Goal: Task Accomplishment & Management: Manage account settings

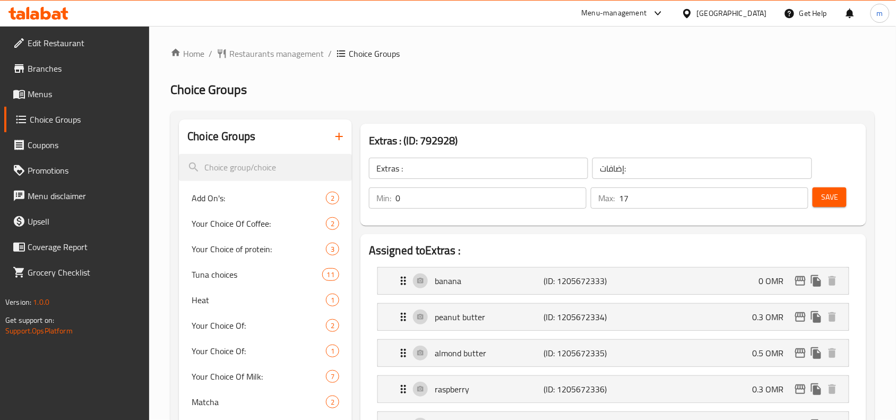
click at [751, 14] on div "Oman" at bounding box center [732, 13] width 70 height 12
click at [44, 8] on icon at bounding box center [38, 13] width 60 height 13
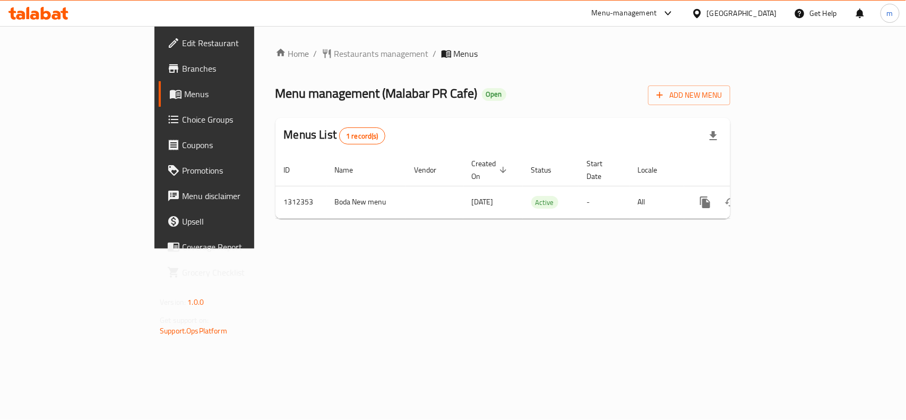
click at [46, 11] on icon at bounding box center [46, 13] width 10 height 13
click at [182, 121] on span "Choice Groups" at bounding box center [239, 119] width 115 height 13
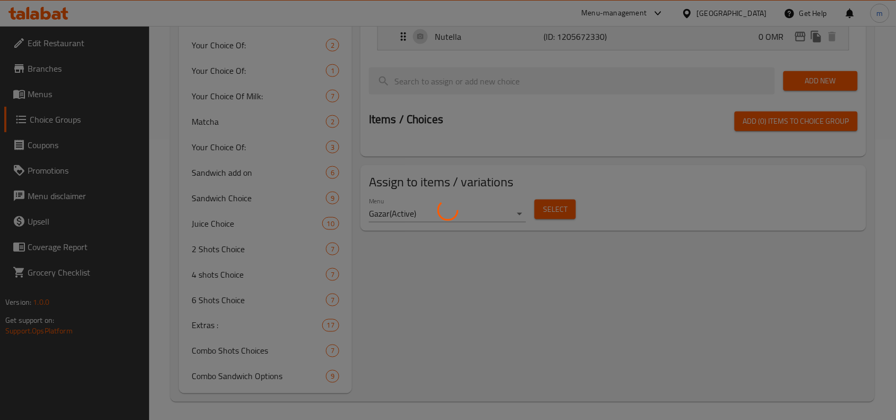
scroll to position [283, 0]
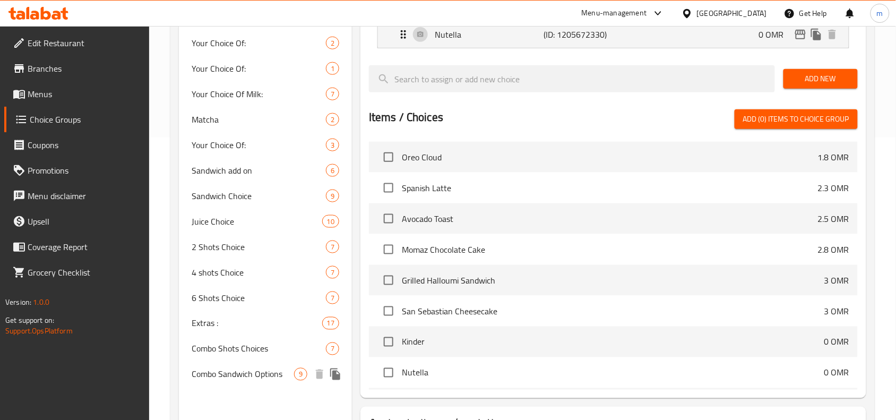
click at [250, 372] on span "Combo Sandwich Options" at bounding box center [243, 374] width 102 height 13
type input "Combo Sandwich Options"
type input "خيارات كومبو ساندويتش"
type input "1"
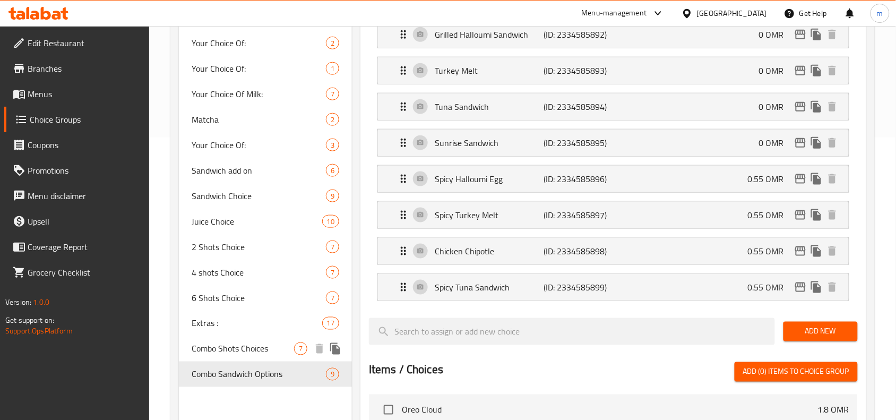
click at [268, 349] on span "Combo Shots Choices" at bounding box center [243, 349] width 102 height 13
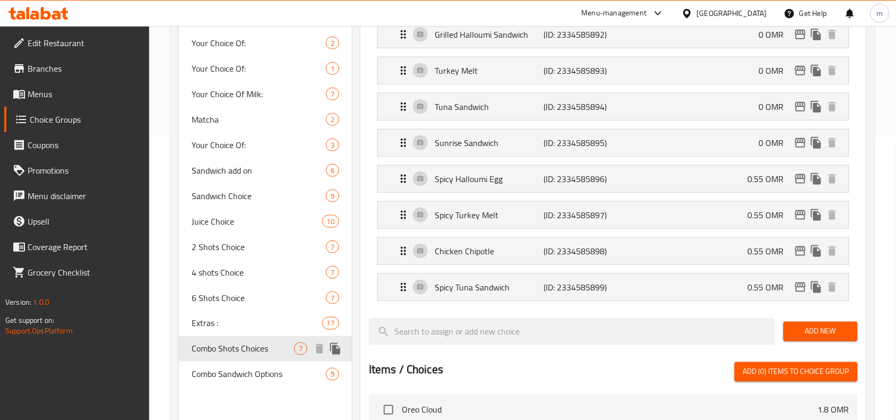
type input "Combo Shots Choices"
type input "اختيارات اللقطات المركبة"
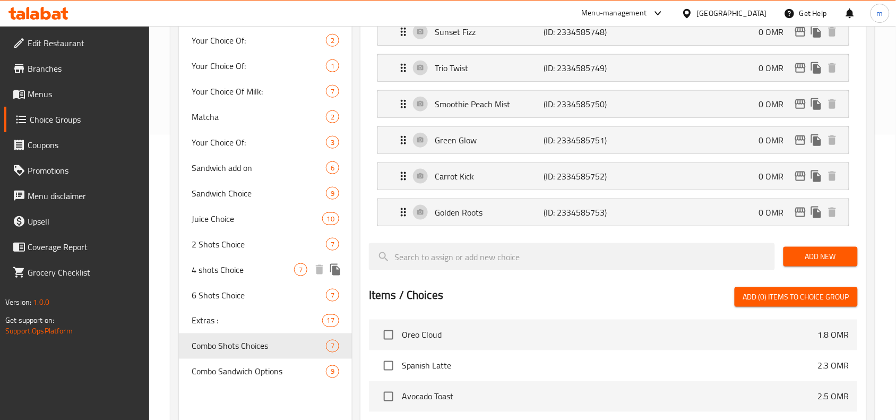
scroll to position [349, 0]
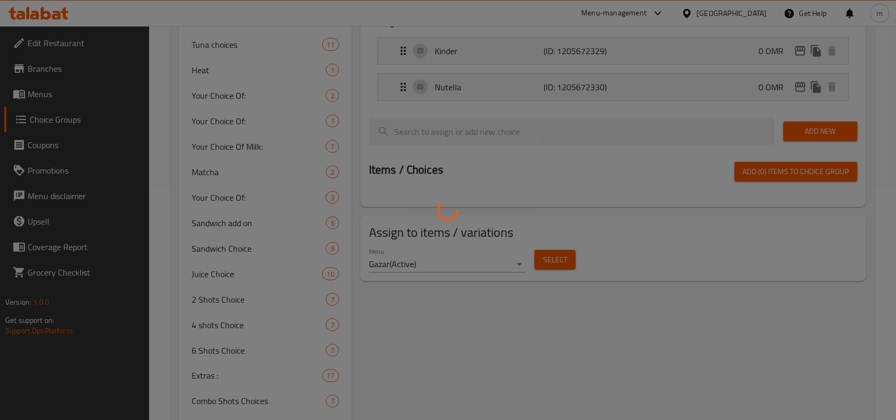
scroll to position [284, 0]
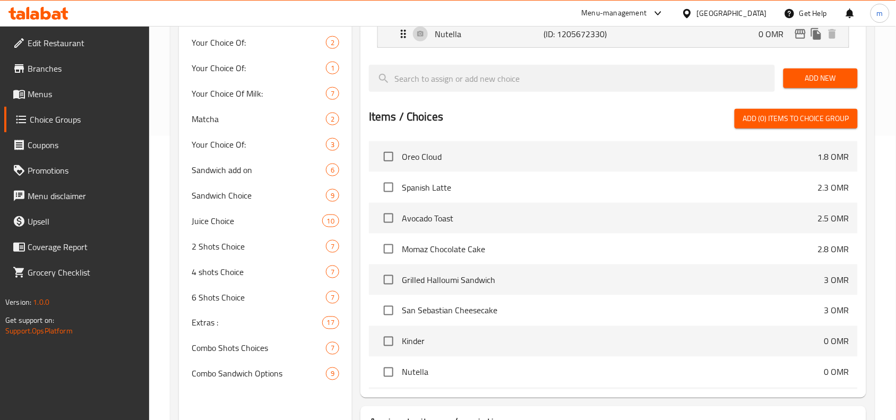
click at [458, 312] on div at bounding box center [448, 210] width 896 height 420
click at [228, 231] on div "Juice Choice 10" at bounding box center [265, 220] width 173 height 25
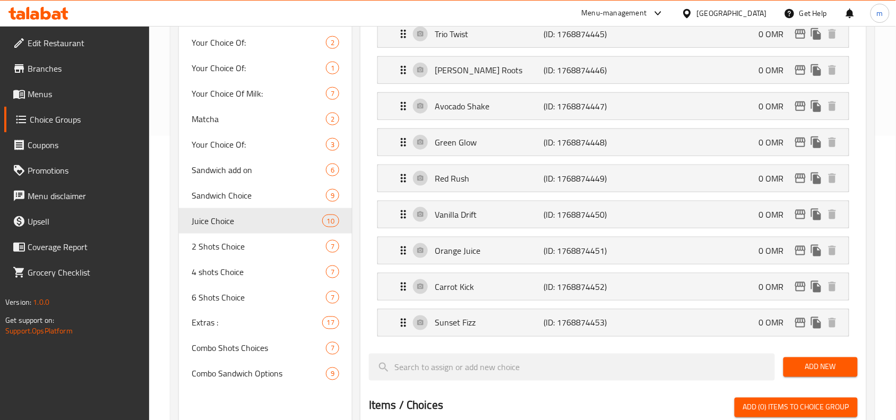
type input "Juice Choice"
type input "اختيار العصائر"
type input "1"
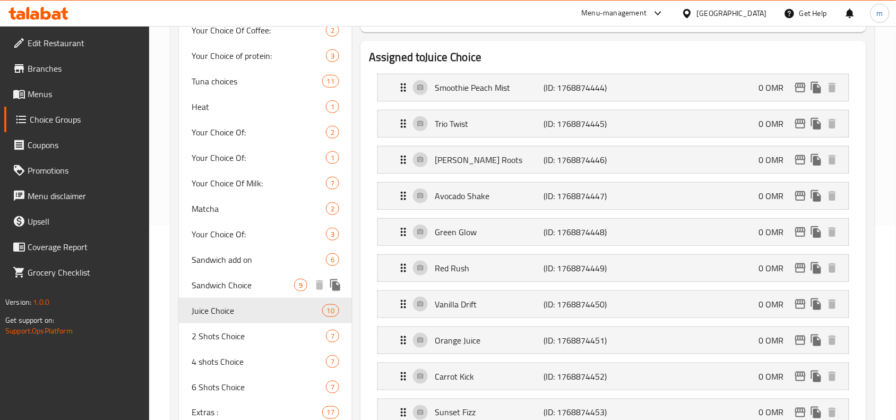
scroll to position [218, 0]
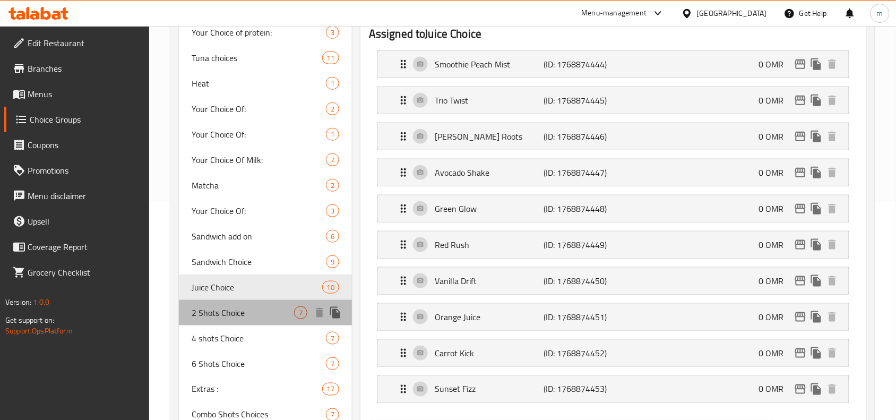
click at [219, 306] on span "2 Shots Choice" at bounding box center [243, 312] width 102 height 13
type input "2 Shots Choice"
type input "اختيار 2 شوت"
type input "2"
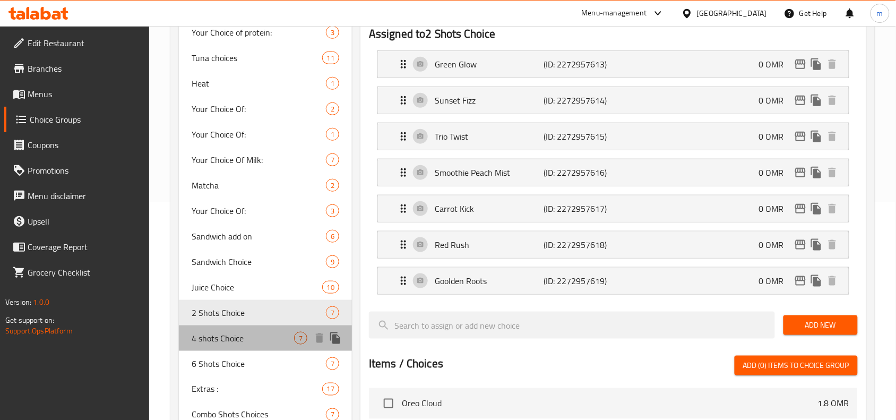
click at [210, 335] on span "4 shots Choice" at bounding box center [243, 338] width 102 height 13
type input "4 shots Choice"
type input "اختيار ٤ شوت"
type input "4"
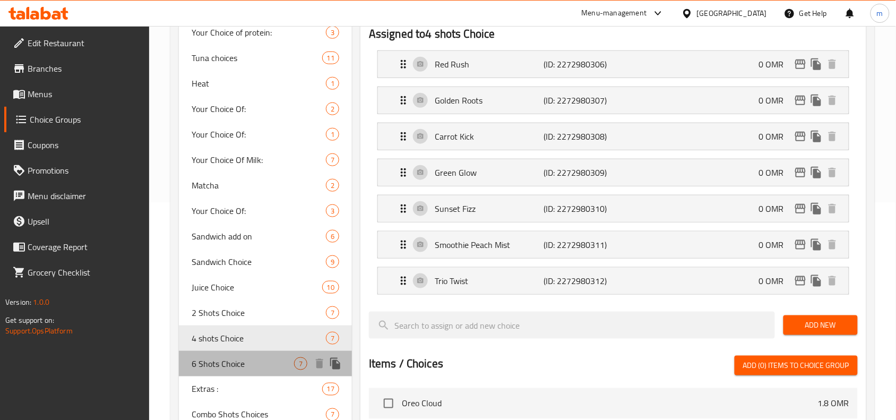
click at [210, 357] on span "6 Shots Choice" at bounding box center [243, 363] width 102 height 13
type input "6 Shots Choice"
type input "اختيار ٦ شوت"
type input "1"
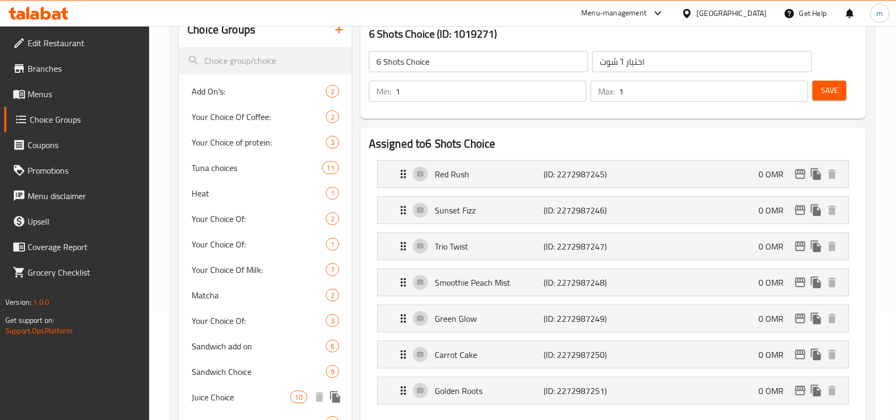
scroll to position [85, 0]
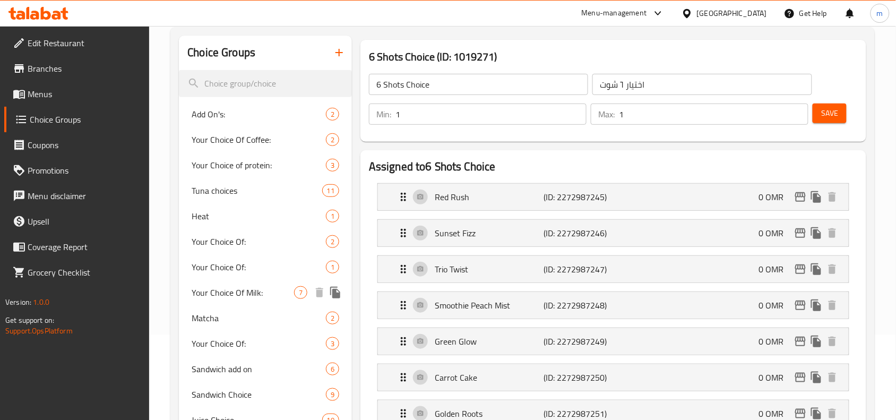
click at [244, 283] on div "Your Choice Of Milk: 7" at bounding box center [265, 292] width 173 height 25
type input "Your Choice Of Milk:"
type input "إختيارك من الحليب:"
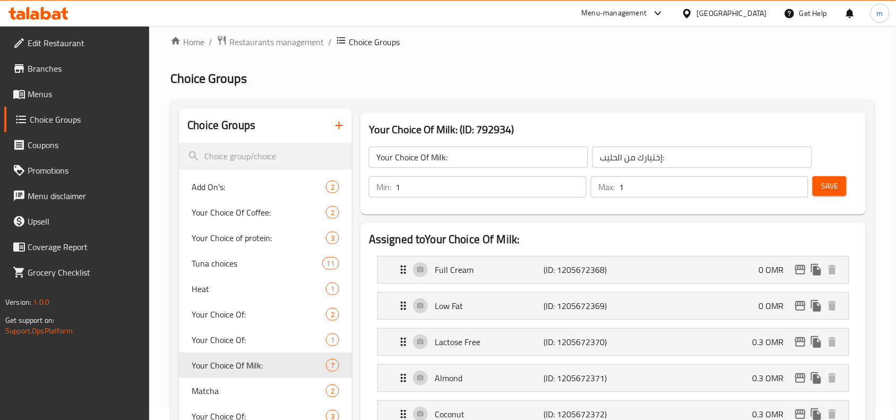
scroll to position [0, 0]
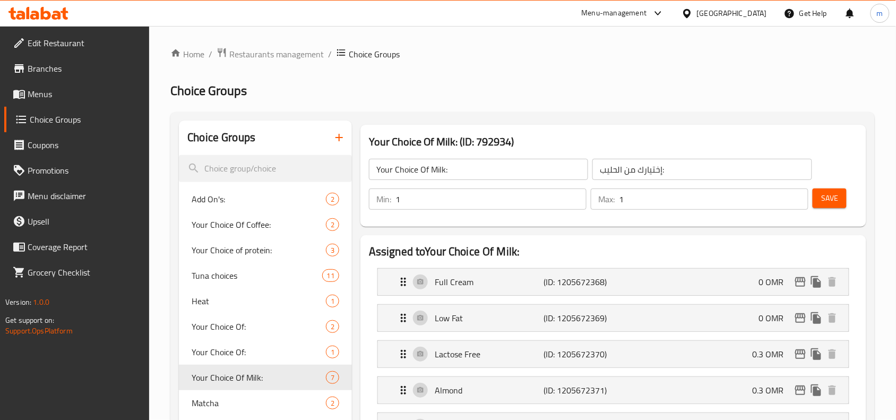
click at [54, 12] on icon at bounding box center [56, 15] width 9 height 9
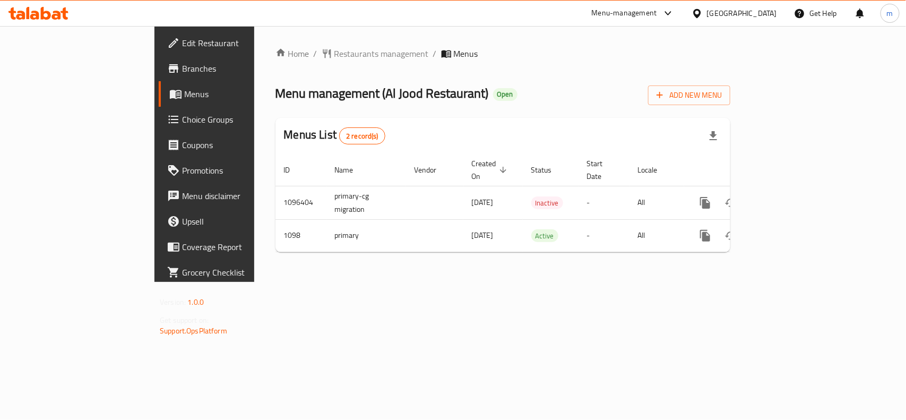
click at [53, 7] on icon at bounding box center [38, 13] width 60 height 13
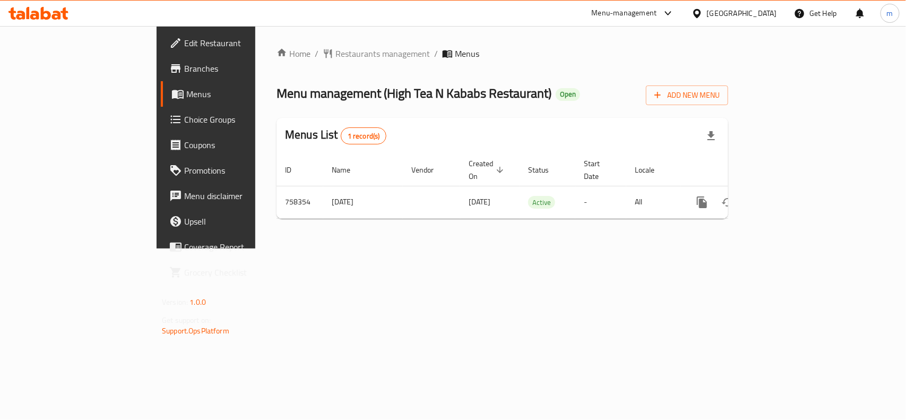
click at [58, 13] on icon at bounding box center [56, 15] width 9 height 9
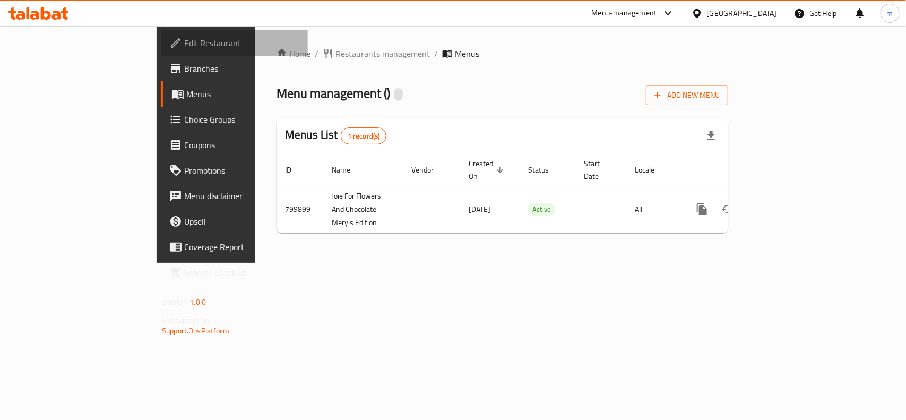
click at [184, 46] on span "Edit Restaurant" at bounding box center [241, 43] width 115 height 13
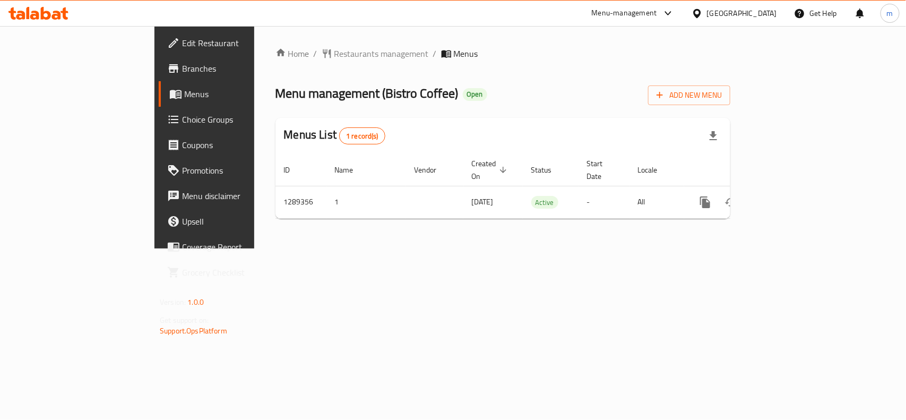
click at [182, 41] on span "Edit Restaurant" at bounding box center [239, 43] width 115 height 13
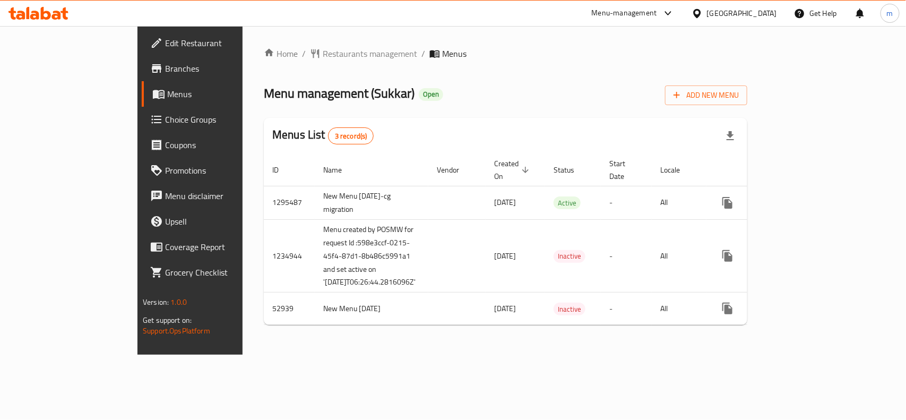
click at [165, 38] on span "Edit Restaurant" at bounding box center [222, 43] width 115 height 13
click at [384, 79] on div "Home / Restaurants management / Menus Menu management ( Sukkar ) Open Add New M…" at bounding box center [506, 190] width 484 height 286
click at [42, 10] on icon at bounding box center [46, 13] width 10 height 13
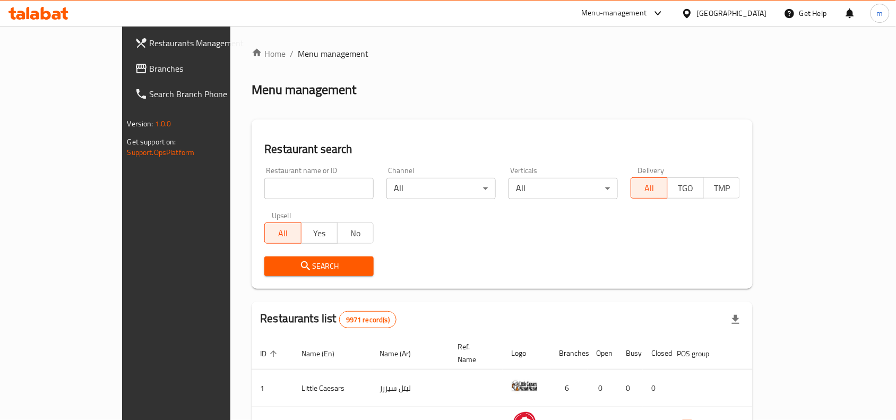
click at [267, 175] on div "Restaurant name or ID Restaurant name or ID" at bounding box center [318, 183] width 109 height 32
click at [264, 182] on input "search" at bounding box center [318, 188] width 109 height 21
paste input "3920"
type input "3920"
click button "Search" at bounding box center [318, 266] width 109 height 20
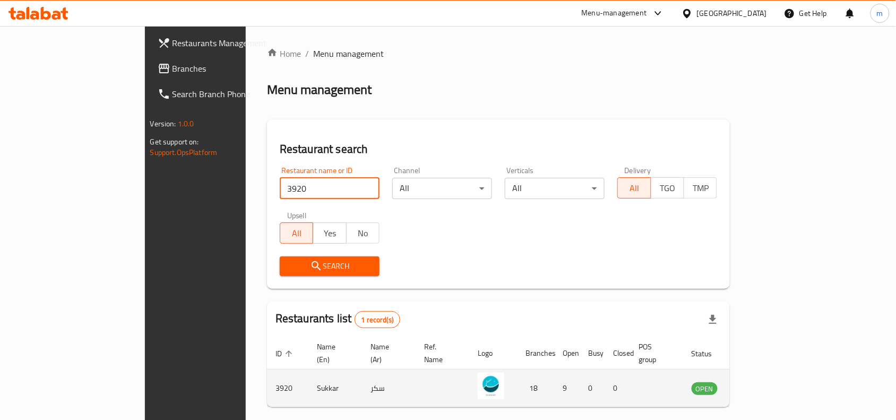
scroll to position [33, 0]
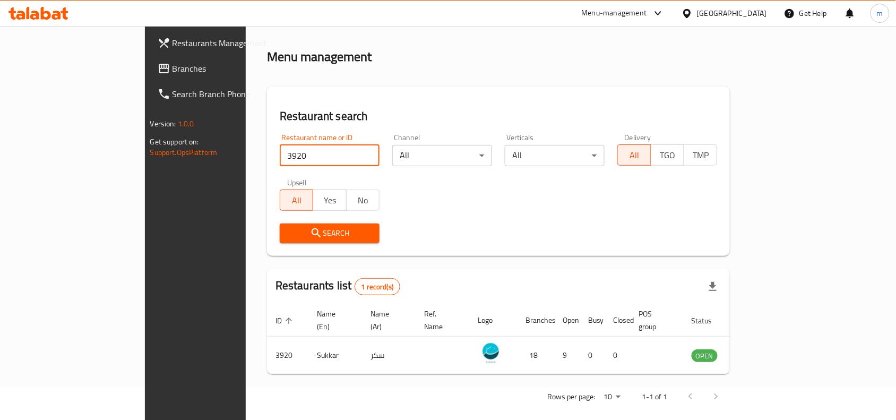
click at [758, 15] on div "[GEOGRAPHIC_DATA]" at bounding box center [732, 13] width 70 height 12
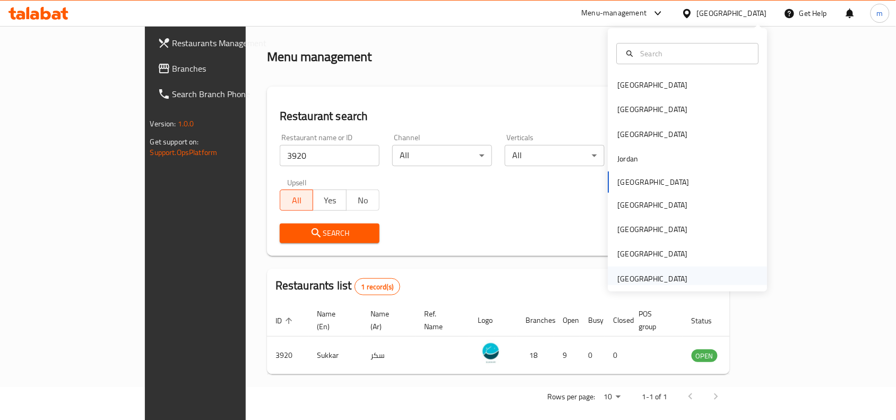
click at [646, 283] on div "[GEOGRAPHIC_DATA]" at bounding box center [653, 279] width 70 height 12
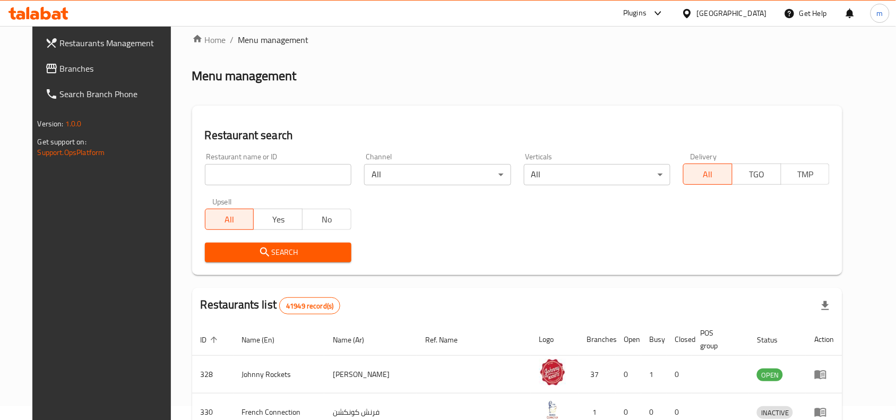
scroll to position [33, 0]
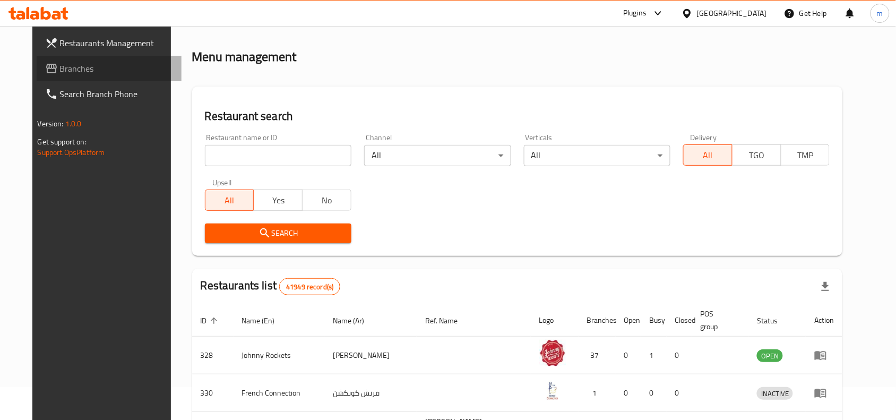
click at [60, 67] on span "Branches" at bounding box center [117, 68] width 114 height 13
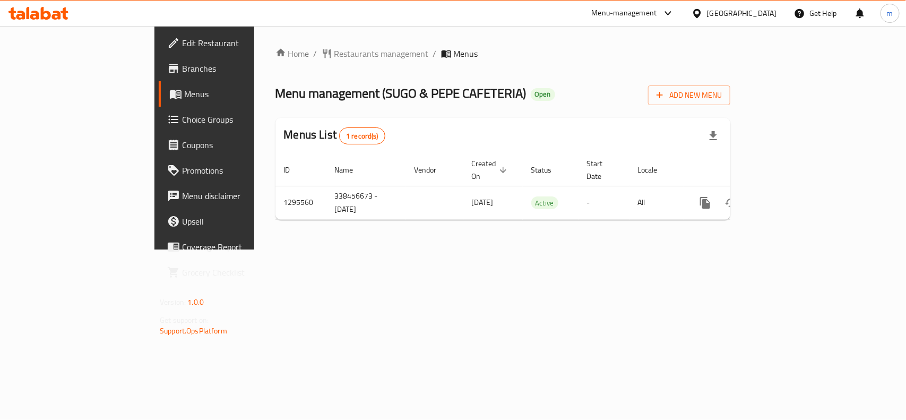
click at [182, 117] on span "Choice Groups" at bounding box center [239, 119] width 115 height 13
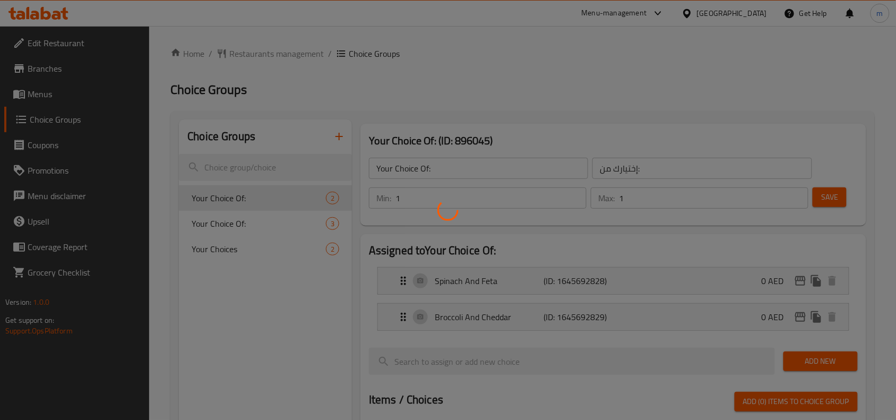
click at [255, 200] on div at bounding box center [448, 210] width 896 height 420
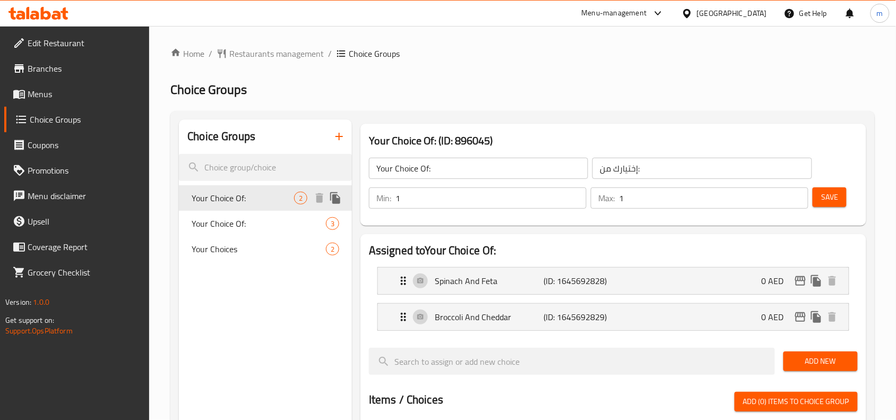
click at [239, 199] on span "Your Choice Of:" at bounding box center [243, 198] width 102 height 13
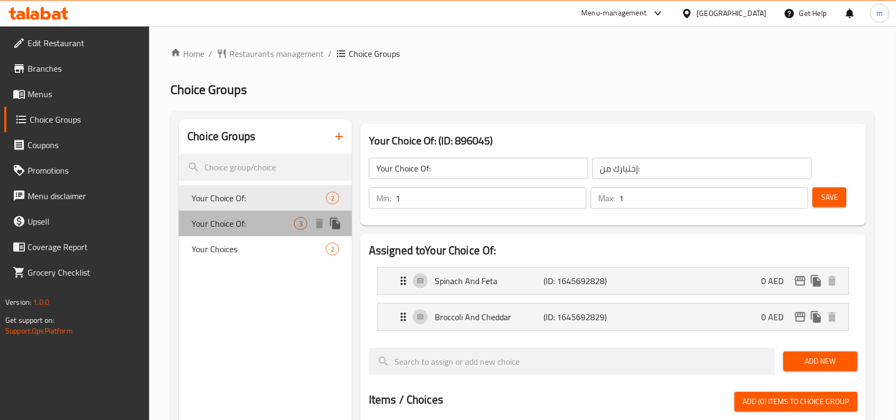
click at [236, 227] on span "Your Choice Of:" at bounding box center [243, 223] width 102 height 13
type input "Your Choice Of:"
type input "إختيارك من:"
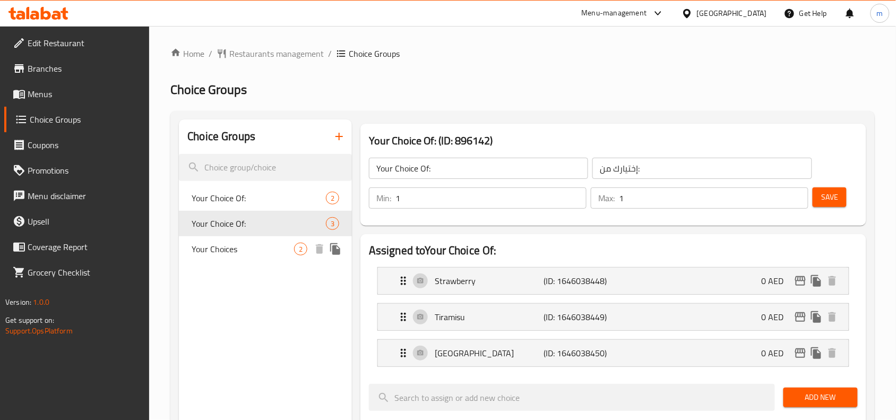
click at [226, 252] on span "Your Choices" at bounding box center [243, 249] width 102 height 13
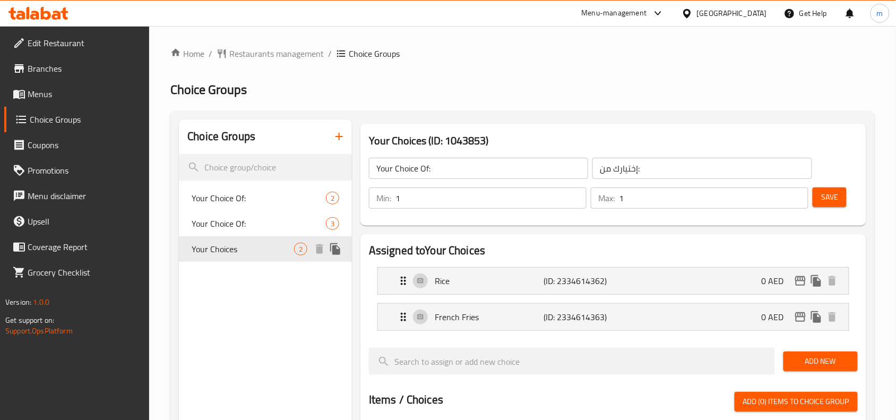
type input "Your Choices"
type input "اختياراتك"
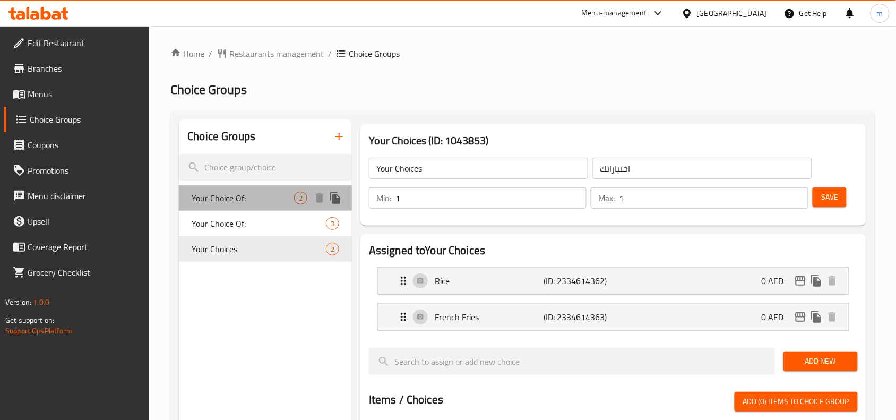
click at [244, 204] on span "Your Choice Of:" at bounding box center [243, 198] width 102 height 13
type input "Your Choice Of:"
type input "إختيارك من:"
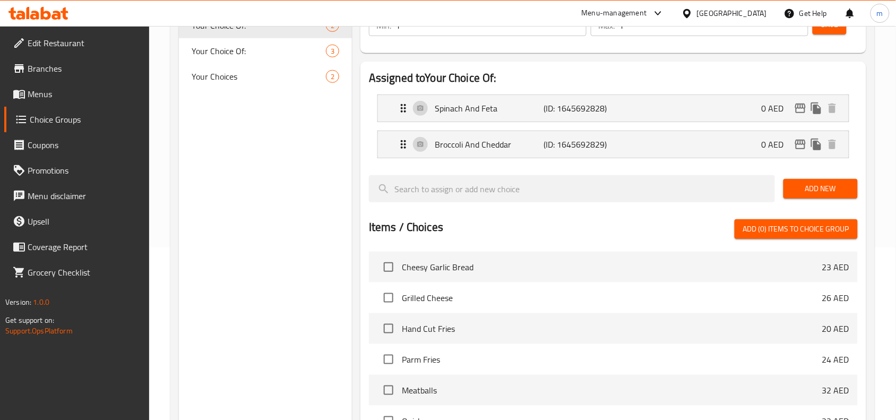
scroll to position [66, 0]
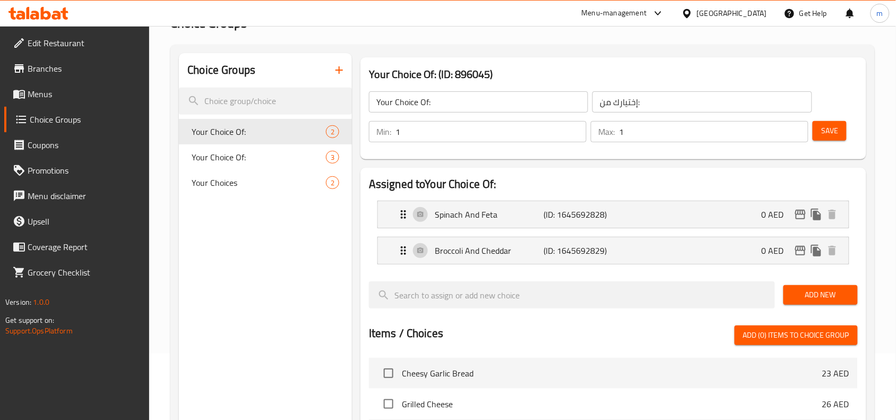
click at [35, 19] on icon at bounding box center [34, 15] width 9 height 9
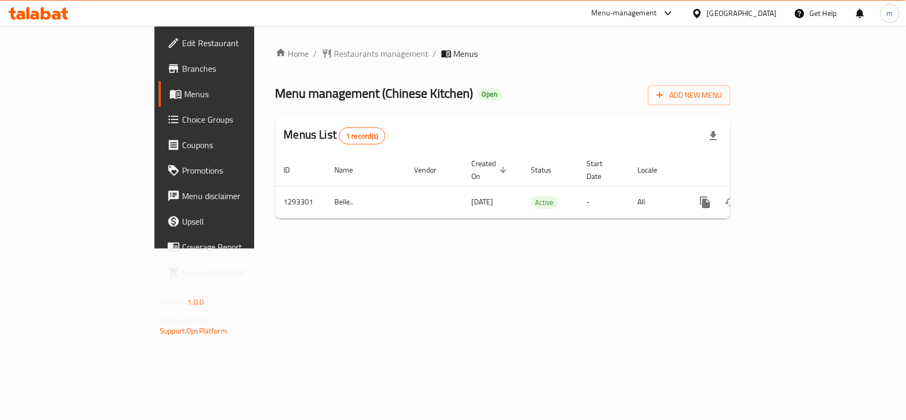
click at [182, 121] on span "Choice Groups" at bounding box center [239, 119] width 115 height 13
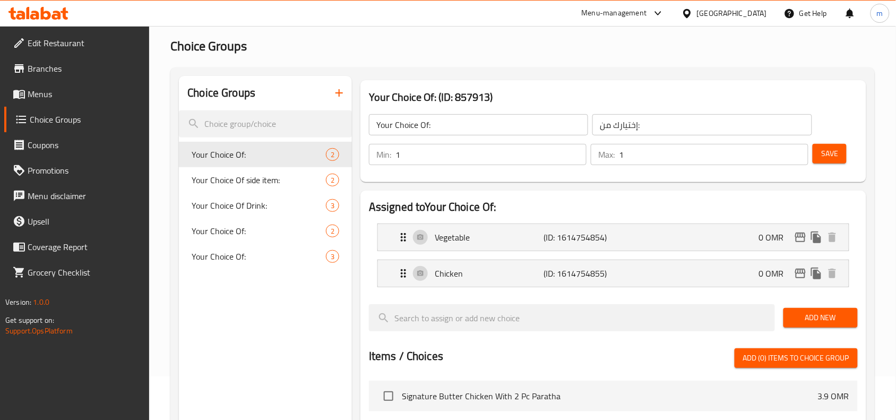
scroll to position [66, 0]
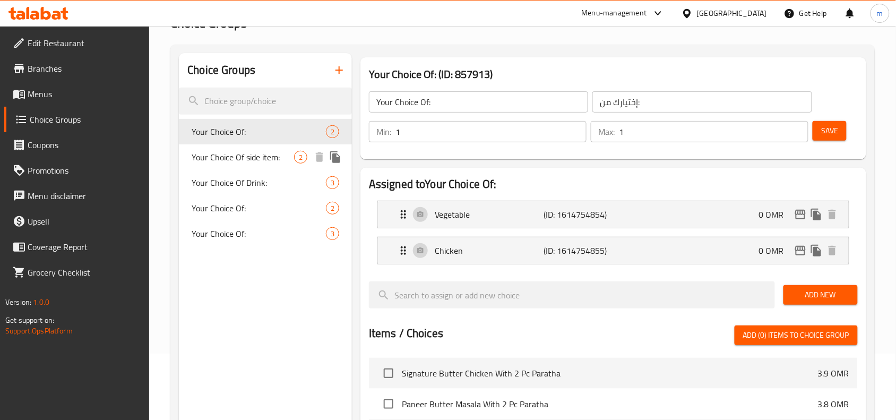
click at [256, 161] on span "Your Choice Of side item:" at bounding box center [243, 157] width 102 height 13
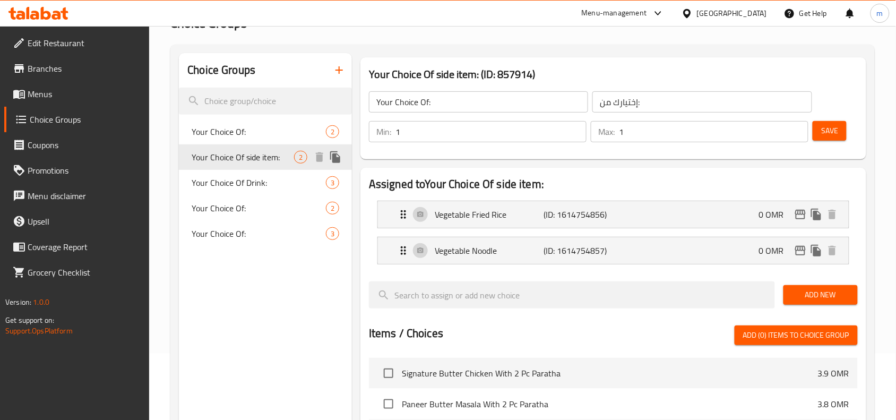
type input "Your Choice Of side item:"
type input "إختيارك من الصنف الجانبي:"
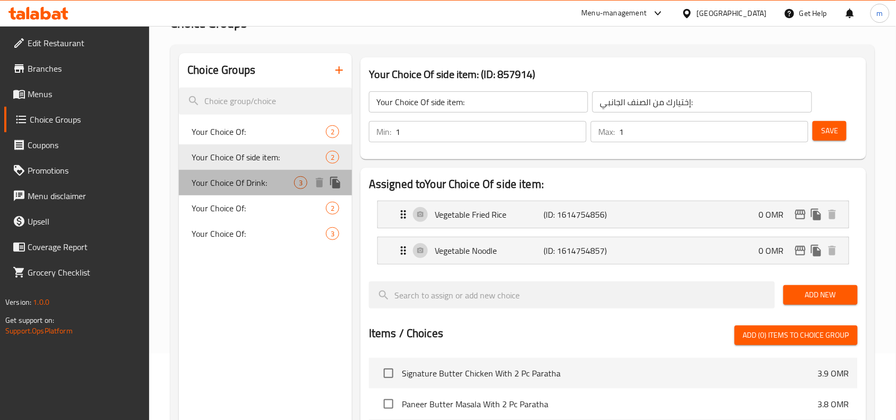
click at [263, 187] on span "Your Choice Of Drink:" at bounding box center [243, 182] width 102 height 13
type input "Your Choice Of Drink:"
type input "إختيارك من المشروب:"
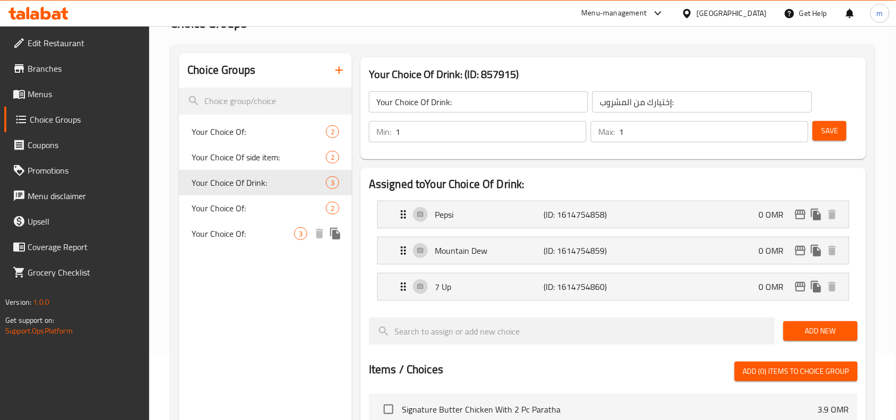
click at [224, 224] on div "Your Choice Of: 3" at bounding box center [265, 233] width 173 height 25
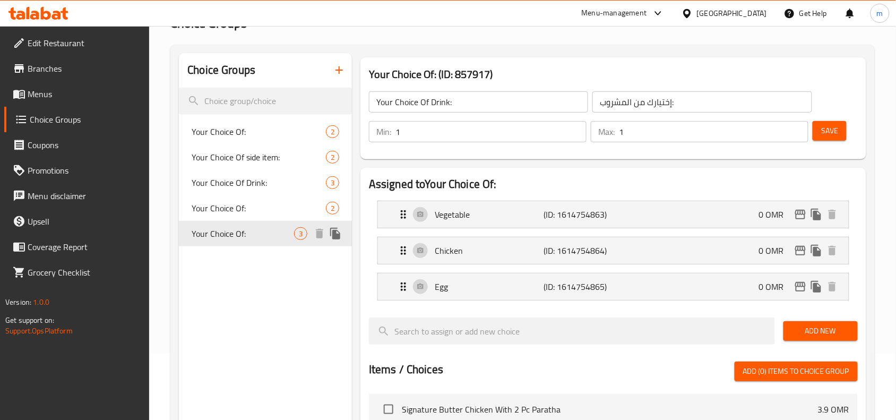
type input "Your Choice Of:"
type input "إختيارك من:"
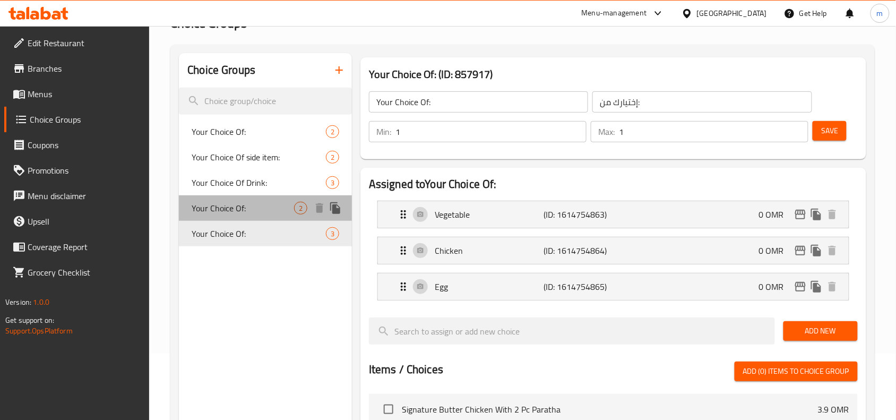
click at [229, 211] on span "Your Choice Of:" at bounding box center [243, 208] width 102 height 13
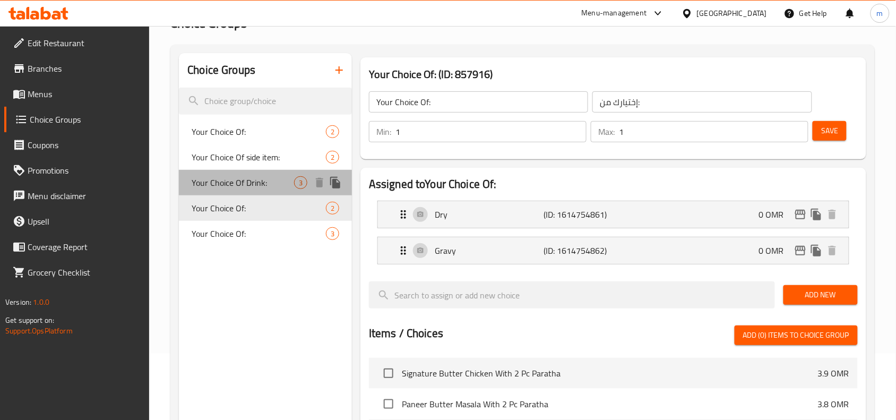
click at [234, 190] on div "Your Choice Of Drink: 3" at bounding box center [265, 182] width 173 height 25
type input "Your Choice Of Drink:"
type input "إختيارك من المشروب:"
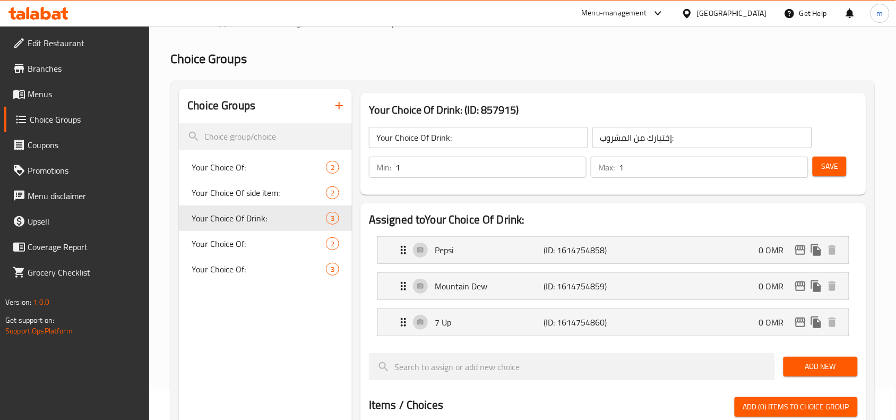
scroll to position [0, 0]
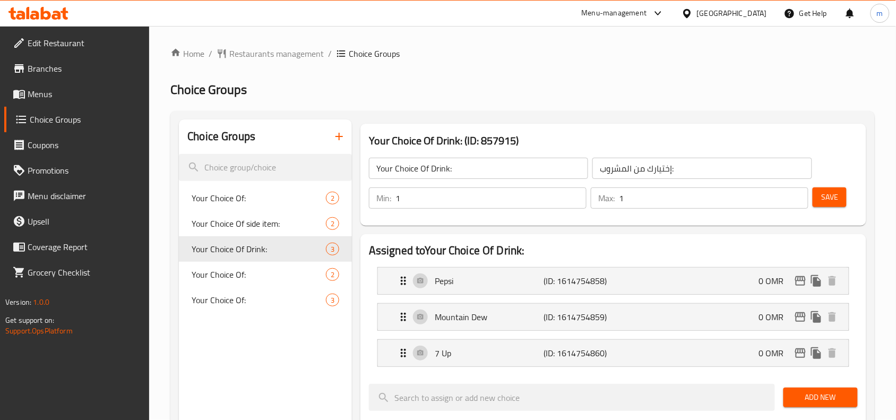
click at [52, 18] on icon at bounding box center [38, 13] width 60 height 13
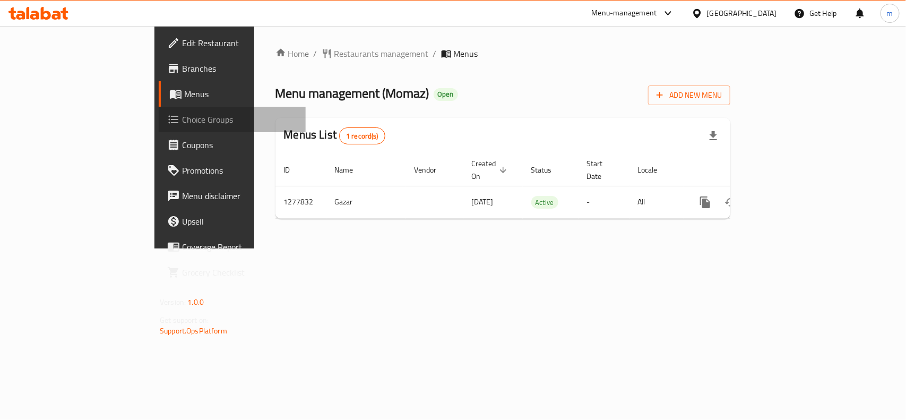
click at [182, 113] on span "Choice Groups" at bounding box center [239, 119] width 115 height 13
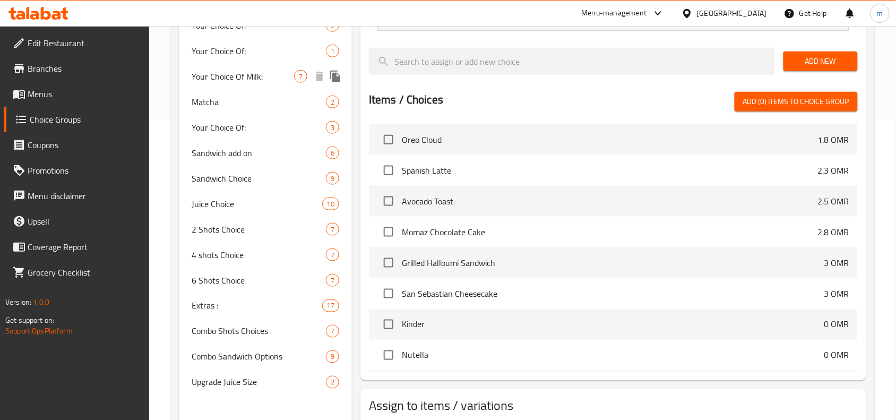
scroll to position [332, 0]
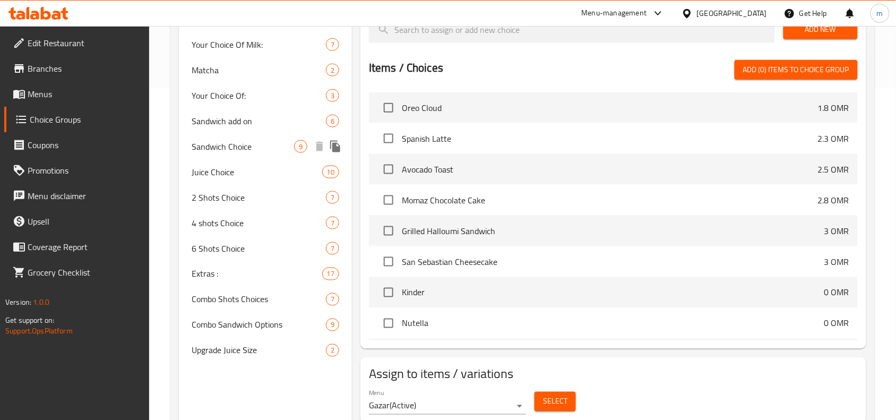
click at [247, 150] on span "Sandwich Choice" at bounding box center [243, 146] width 102 height 13
type input "Sandwich Choice"
type input "اختيار ساندوتش"
type input "1"
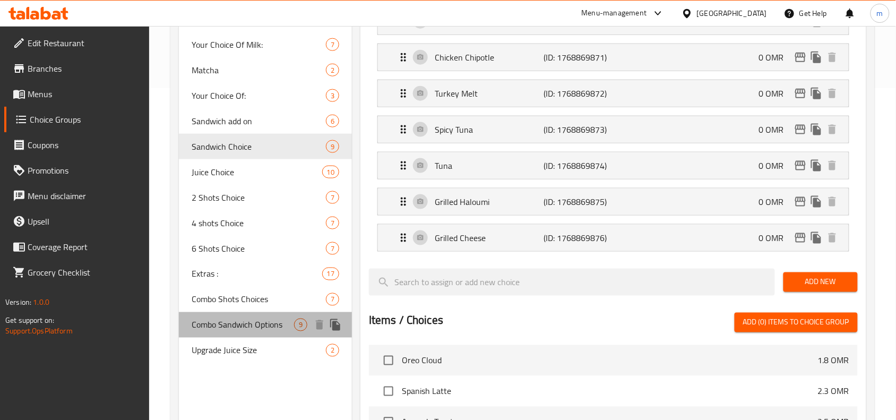
click at [221, 327] on span "Combo Sandwich Options" at bounding box center [243, 325] width 102 height 13
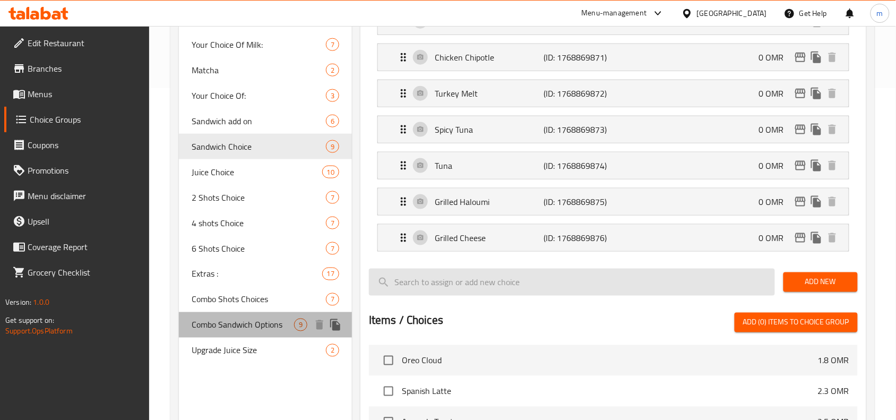
type input "Combo Sandwich Options"
type input "خيارات كومبو ساندويتش"
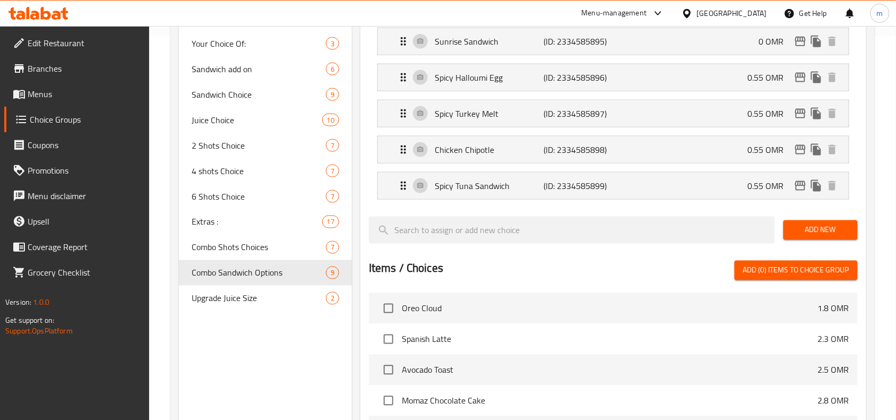
scroll to position [398, 0]
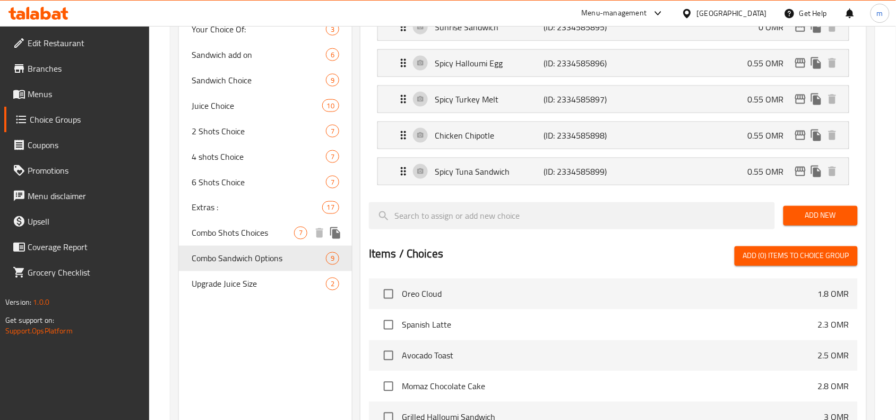
click at [255, 234] on span "Combo Shots Choices" at bounding box center [243, 233] width 102 height 13
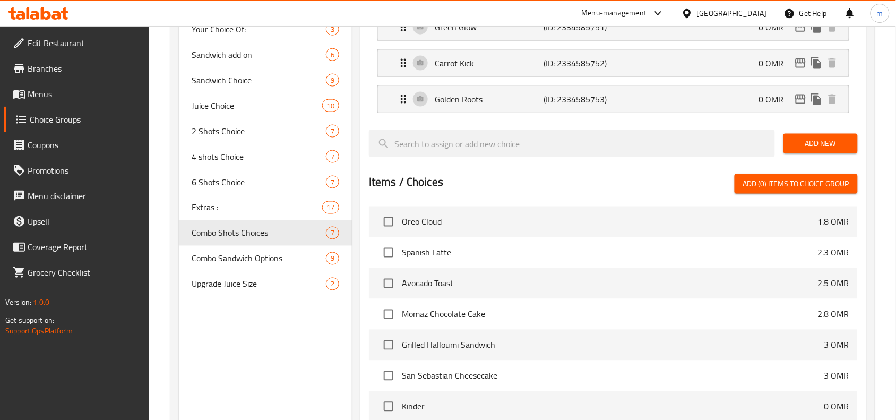
type input "Combo Shots Choices"
type input "اختيارات اللقطات المركبة"
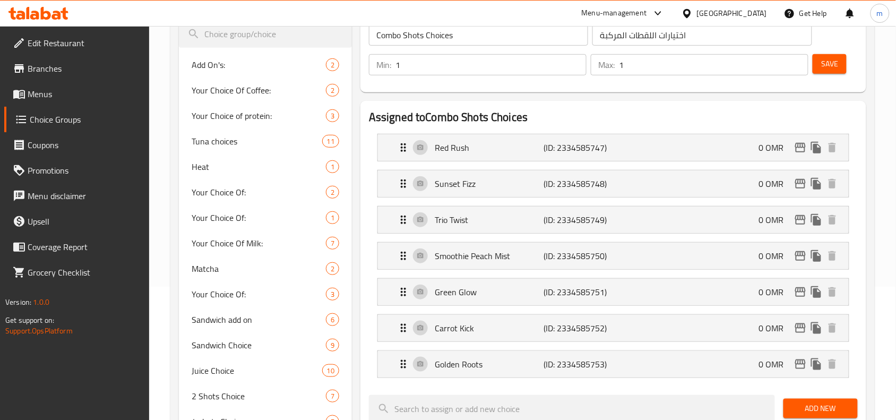
scroll to position [133, 0]
click at [452, 143] on p "Red Rush" at bounding box center [489, 148] width 109 height 13
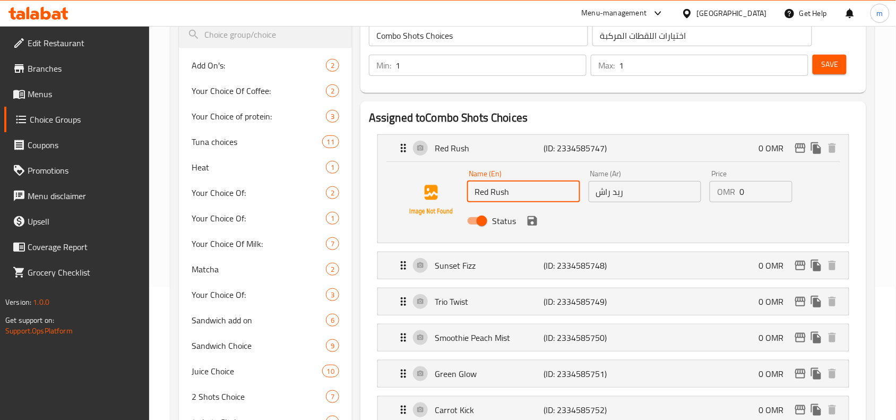
click at [494, 198] on input "Red Rush" at bounding box center [523, 191] width 113 height 21
click at [53, 14] on icon at bounding box center [56, 15] width 9 height 9
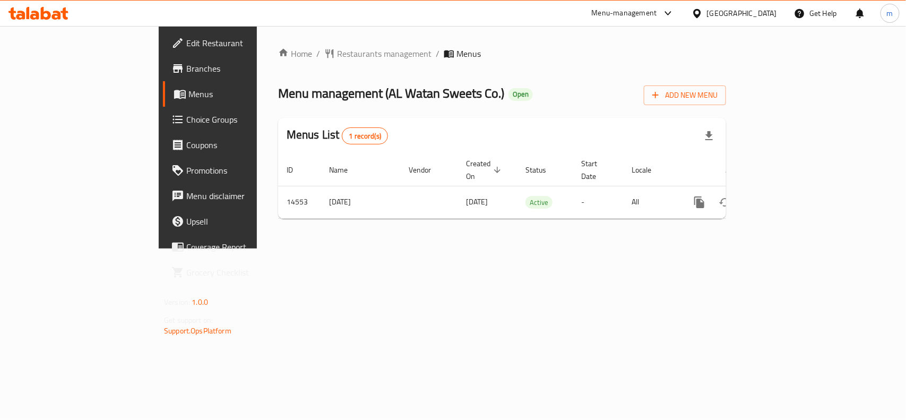
click at [54, 16] on icon at bounding box center [56, 15] width 9 height 9
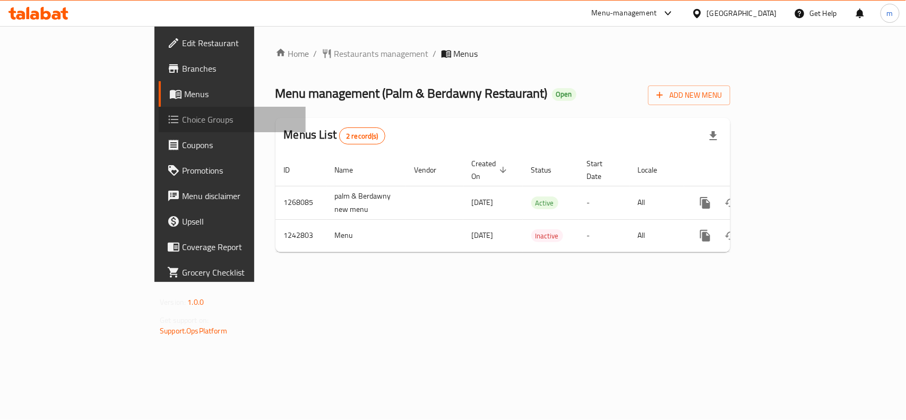
click at [182, 121] on span "Choice Groups" at bounding box center [239, 119] width 115 height 13
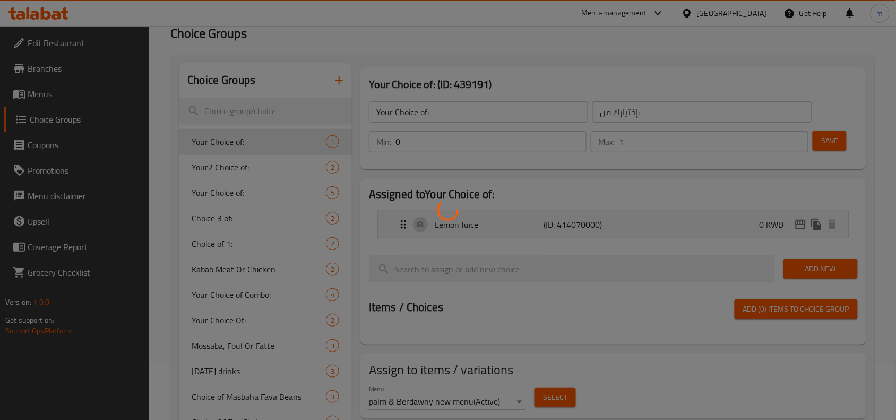
scroll to position [133, 0]
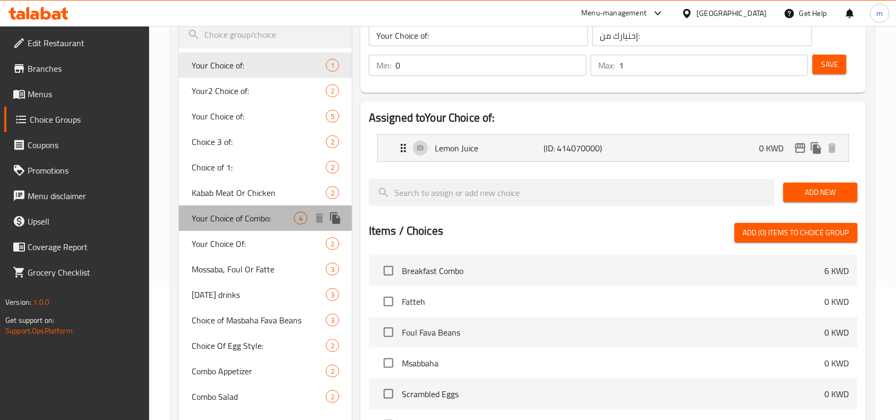
click at [258, 219] on span "Your Choice of Combo:" at bounding box center [243, 218] width 102 height 13
type input "Your Choice of Combo:"
type input "إختيارك من الكومبو:"
type input "1"
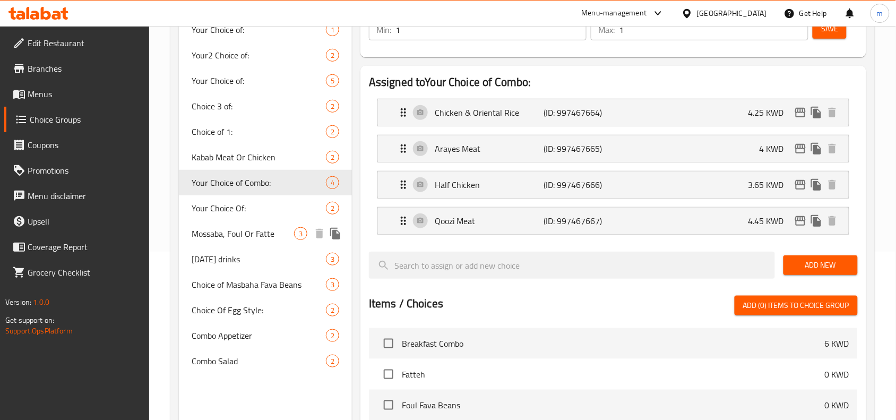
scroll to position [199, 0]
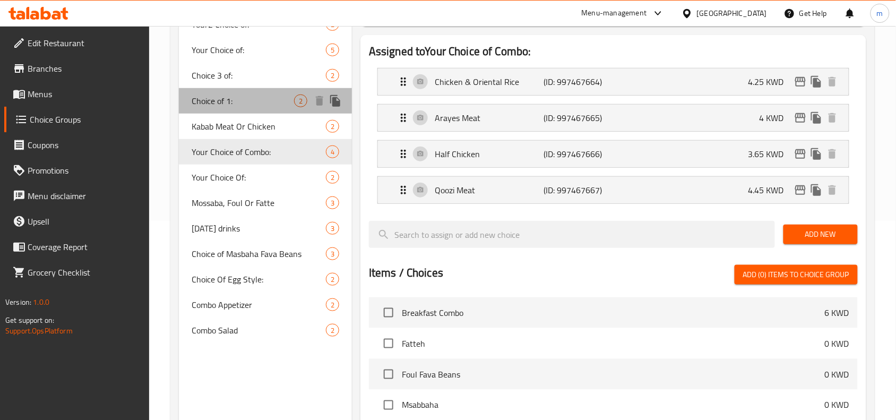
click at [222, 109] on div "Choice of 1: 2" at bounding box center [265, 100] width 173 height 25
type input "Choice of 1:"
type input "اختارك من1:"
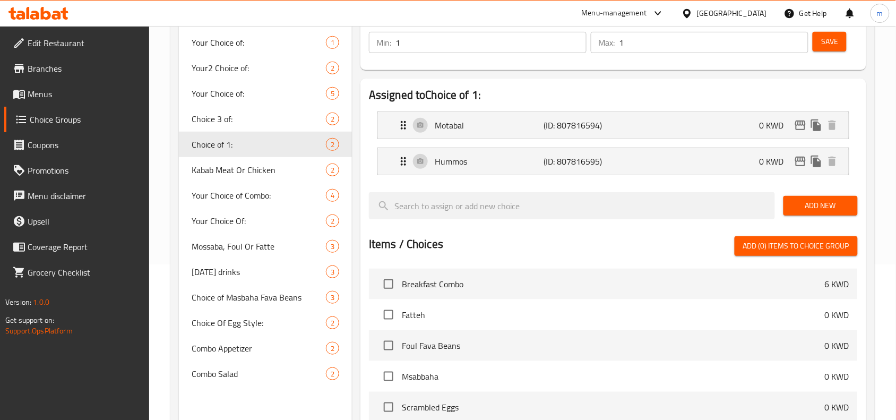
scroll to position [133, 0]
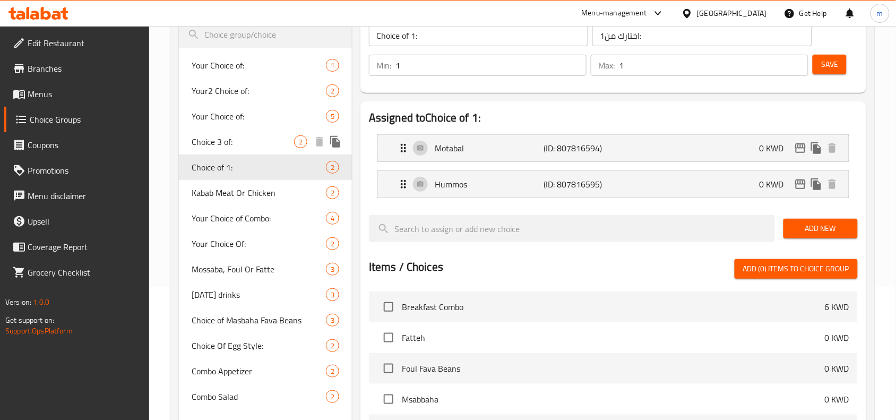
click at [232, 135] on span "Choice 3 of:" at bounding box center [243, 141] width 102 height 13
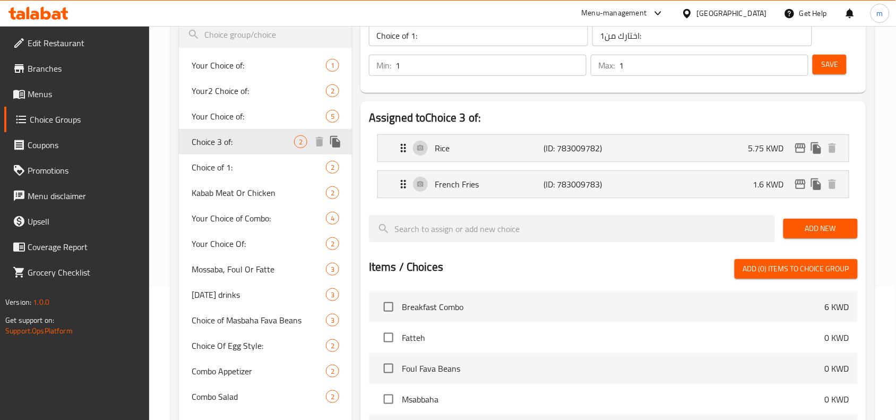
type input "Choice 3 of:"
type input "اختيارك 3 من:"
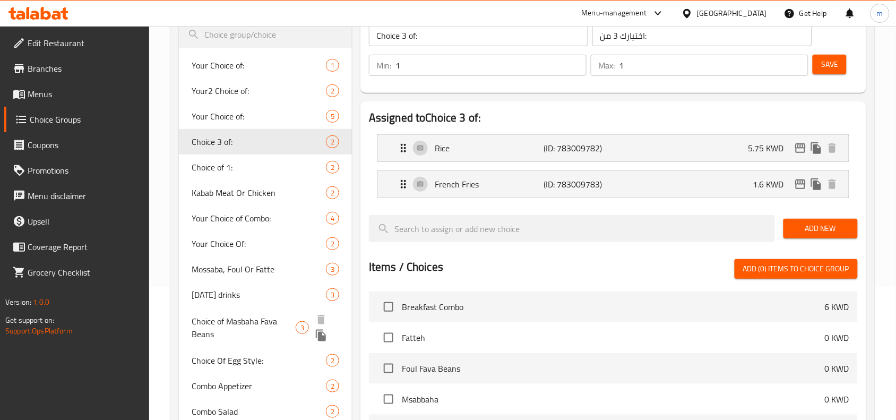
click at [241, 324] on span "Choice of Masbaha Fava Beans" at bounding box center [244, 327] width 104 height 25
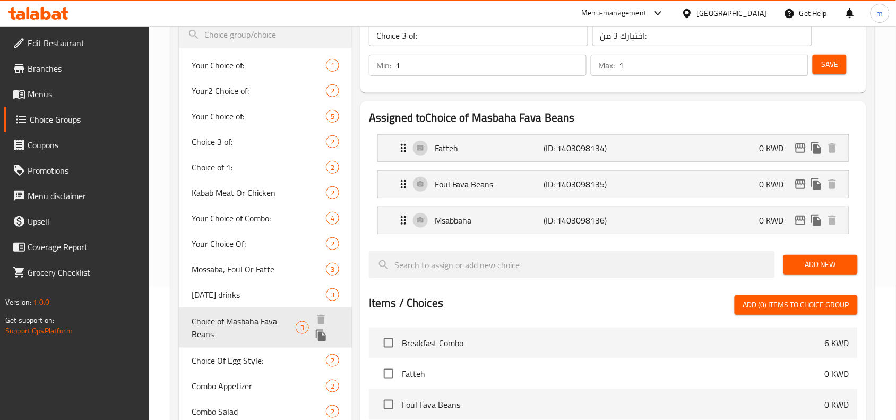
type input "Choice of Masbaha Fava Beans"
type input "خيار من فول مسبحة فتة"
type input "0"
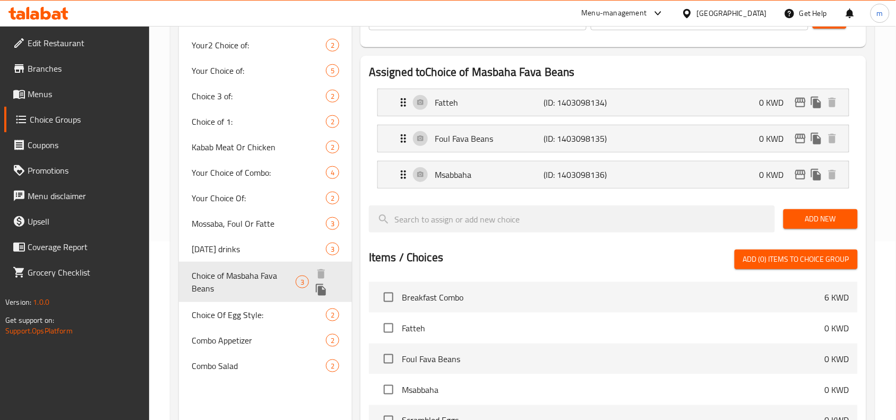
scroll to position [199, 0]
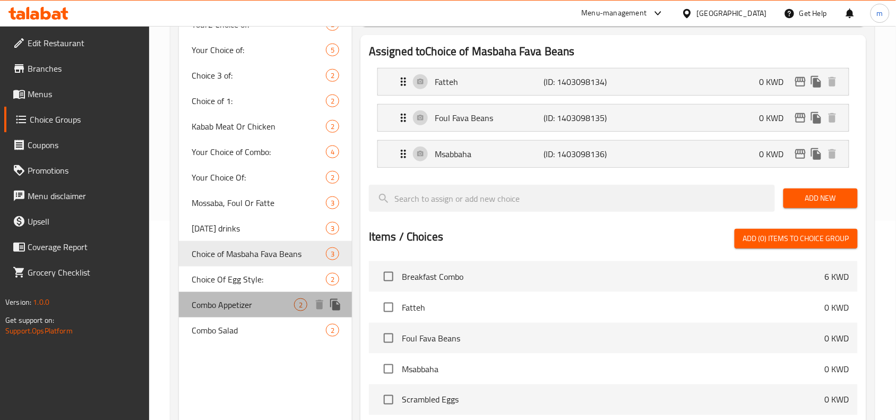
click at [252, 292] on div "Combo Appetizer 2" at bounding box center [265, 304] width 173 height 25
type input "Combo Appetizer"
type input "مقبلات"
type input "1"
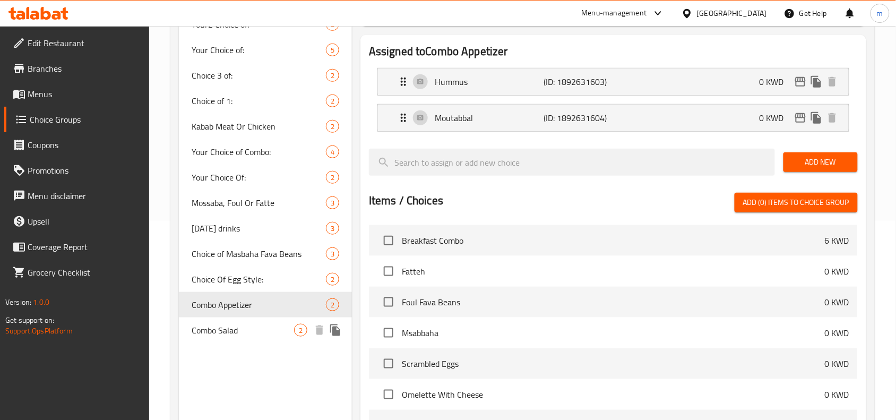
click at [219, 324] on span "Combo Salad" at bounding box center [243, 330] width 102 height 13
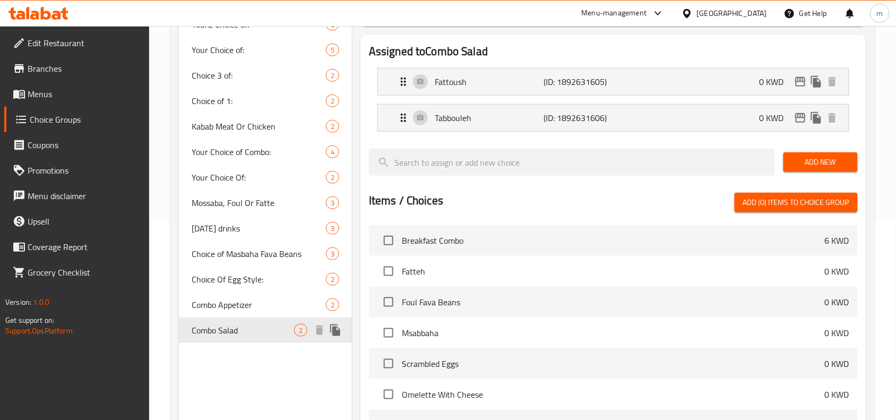
type input "Combo Salad"
type input "سلطات"
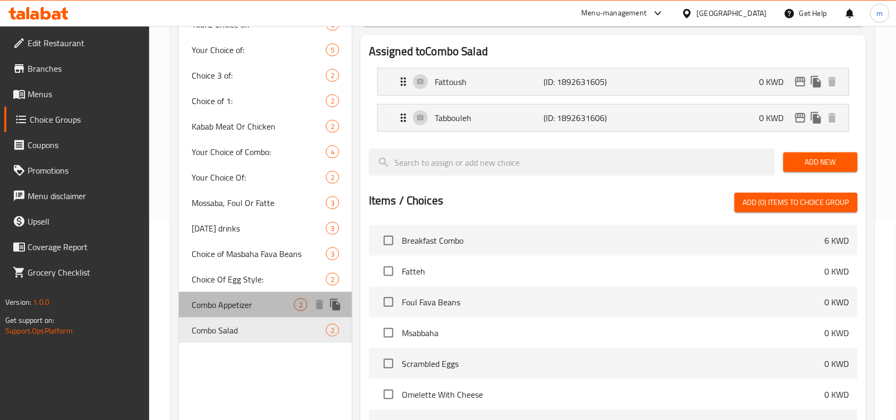
click at [234, 305] on span "Combo Appetizer" at bounding box center [243, 304] width 102 height 13
type input "Combo Appetizer"
type input "مقبلات"
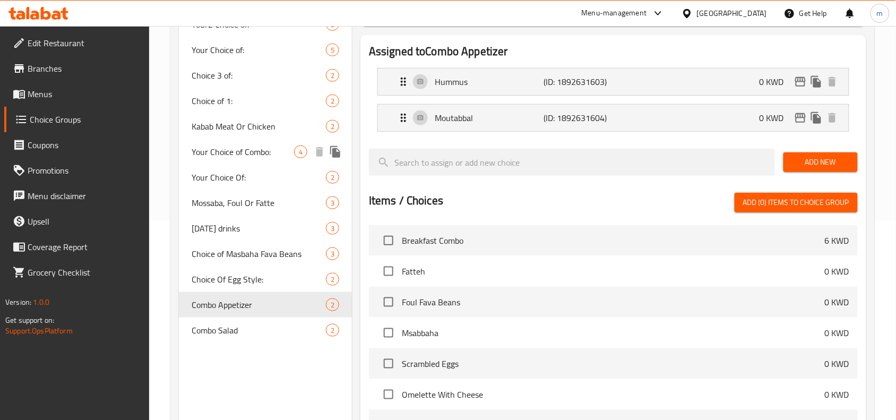
drag, startPoint x: 269, startPoint y: 152, endPoint x: 391, endPoint y: 216, distance: 137.8
click at [269, 152] on span "Your Choice of Combo:" at bounding box center [243, 152] width 102 height 13
type input "Your Choice of Combo:"
type input "إختيارك من الكومبو:"
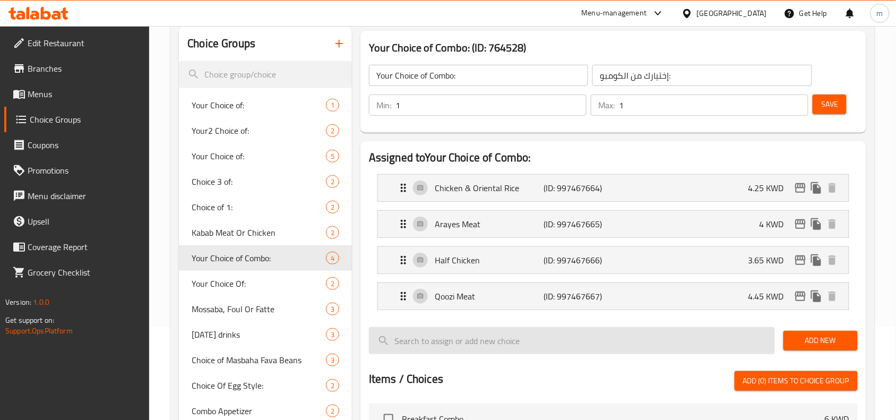
scroll to position [66, 0]
